Goal: Find specific page/section: Find specific page/section

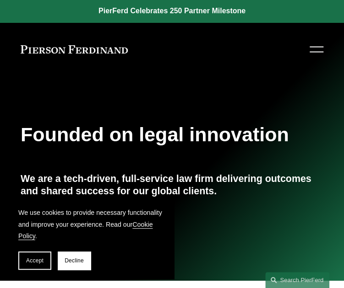
click at [316, 52] on div at bounding box center [316, 52] width 14 height 1
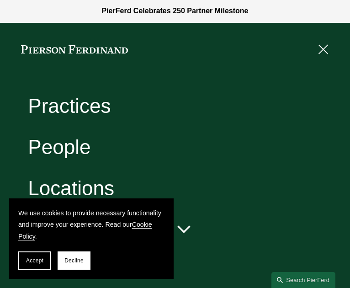
scroll to position [80, 0]
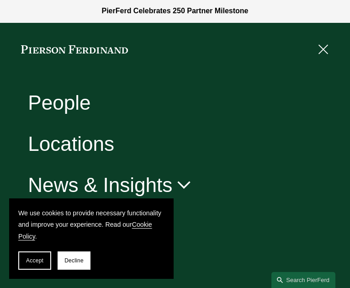
click at [68, 96] on link "People" at bounding box center [59, 103] width 63 height 20
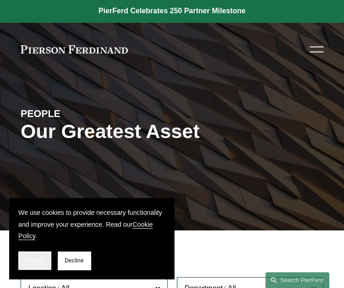
click at [35, 259] on span "Accept" at bounding box center [34, 261] width 17 height 6
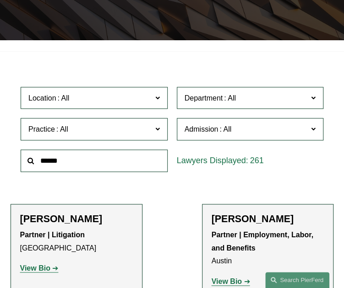
scroll to position [229, 0]
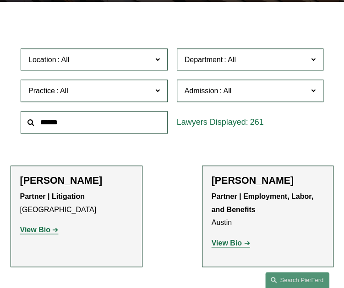
click at [313, 90] on span at bounding box center [313, 91] width 5 height 12
click at [0, 0] on link "[US_STATE]" at bounding box center [0, 0] width 0 height 0
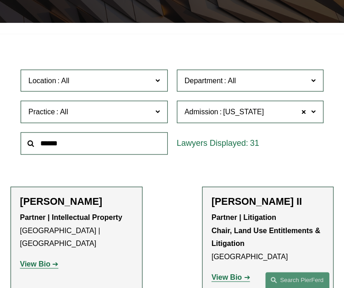
scroll to position [229, 0]
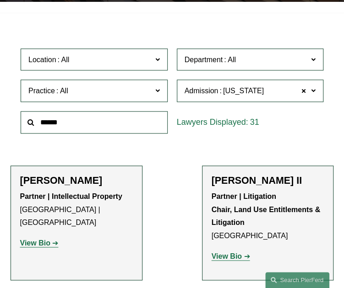
click at [316, 88] on label "Admission [US_STATE]" at bounding box center [250, 91] width 146 height 22
click at [0, 0] on link "[US_STATE]" at bounding box center [0, 0] width 0 height 0
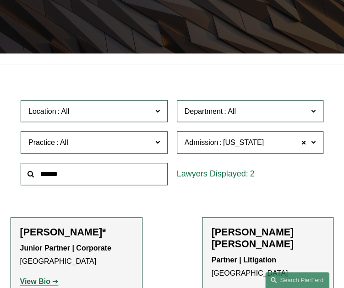
scroll to position [268, 0]
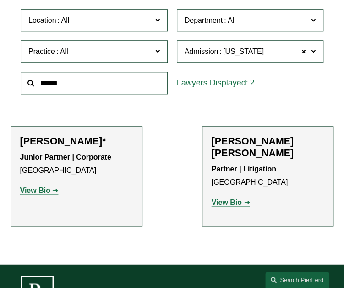
click at [38, 193] on strong "View Bio" at bounding box center [35, 191] width 30 height 8
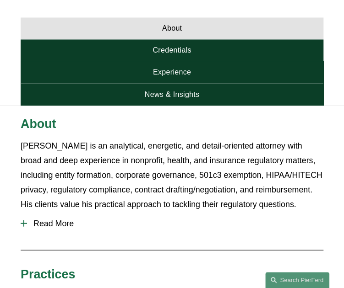
scroll to position [457, 0]
